Goal: Task Accomplishment & Management: Manage account settings

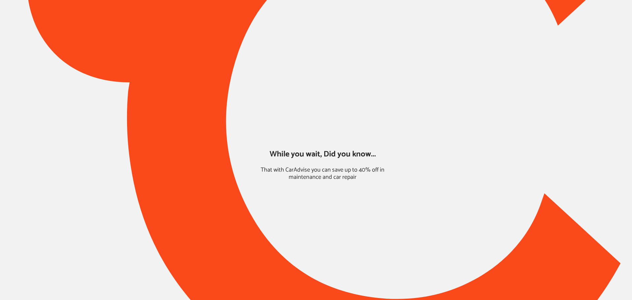
type input "*****"
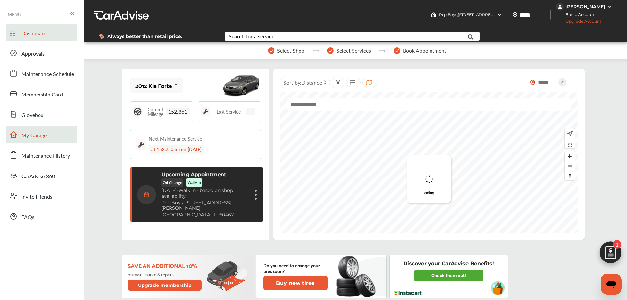
click at [33, 139] on span "My Garage" at bounding box center [33, 135] width 25 height 9
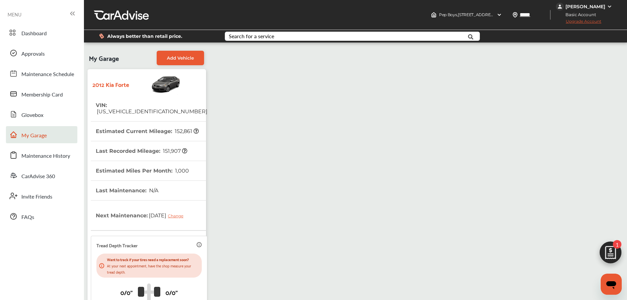
click at [143, 108] on span "[US_VEHICLE_IDENTIFICATION_NUMBER]" at bounding box center [152, 111] width 112 height 6
copy span "[US_VEHICLE_IDENTIFICATION_NUMBER]"
click at [149, 114] on th "VIN : KNAFU4A22C5468158" at bounding box center [152, 108] width 112 height 26
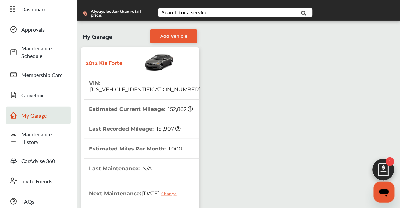
scroll to position [53, 0]
